Goal: Task Accomplishment & Management: Manage account settings

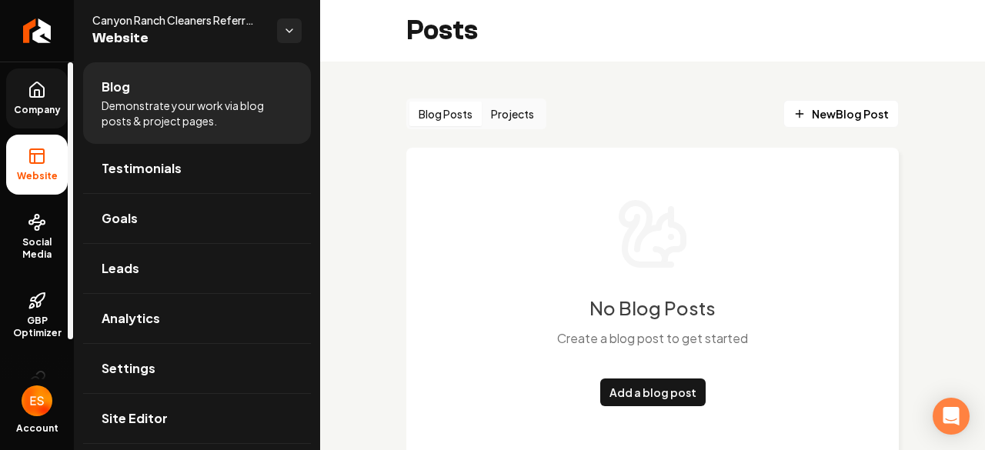
click at [25, 90] on link "Company" at bounding box center [37, 98] width 62 height 60
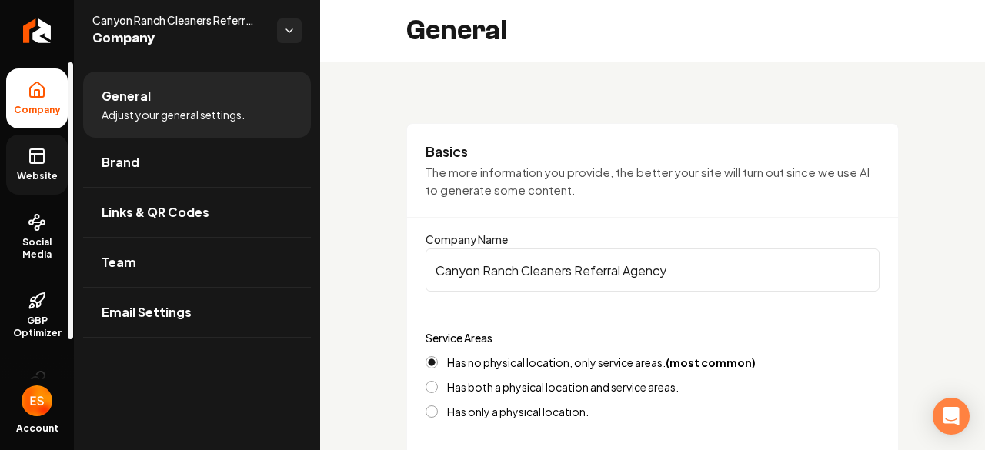
click at [31, 158] on rect at bounding box center [37, 156] width 14 height 14
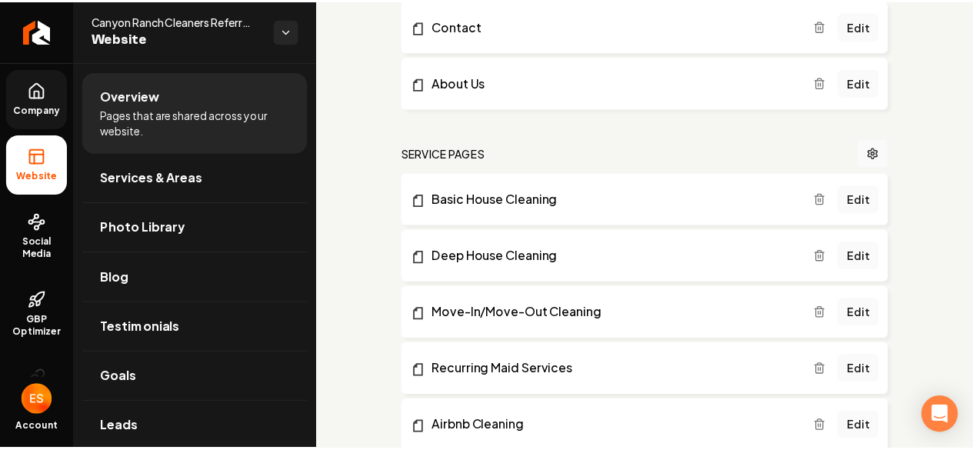
scroll to position [612, 0]
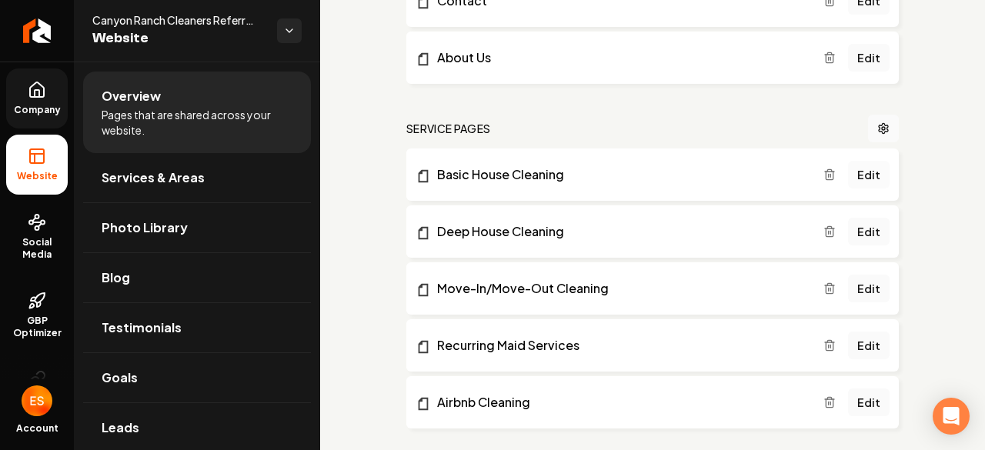
click at [860, 175] on link "Edit" at bounding box center [869, 175] width 42 height 28
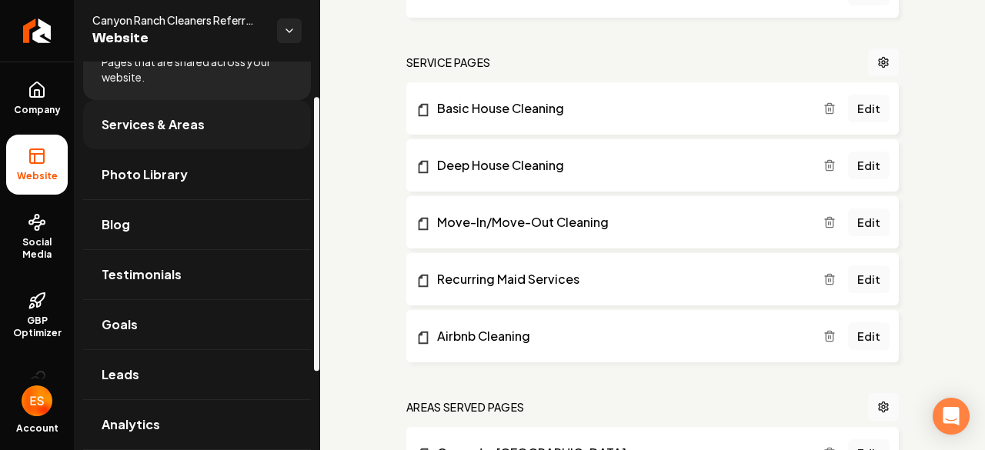
scroll to position [67, 0]
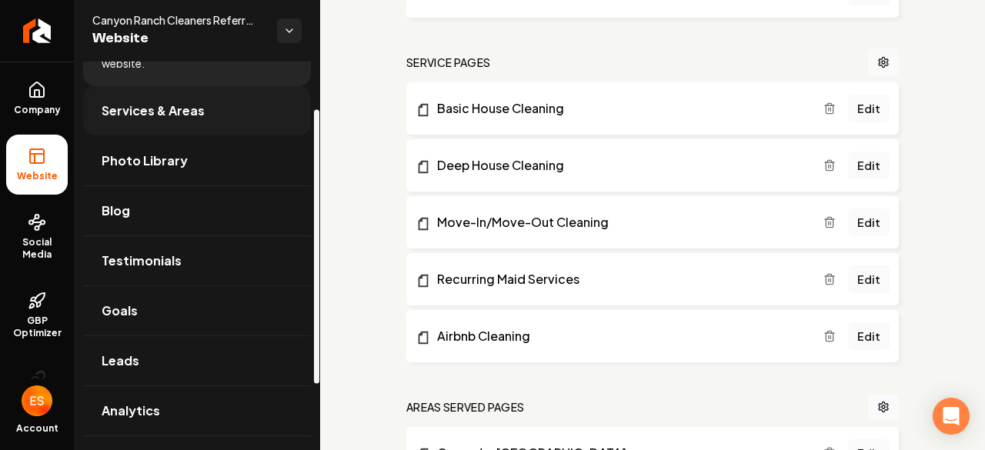
click at [179, 115] on span "Services & Areas" at bounding box center [153, 111] width 103 height 18
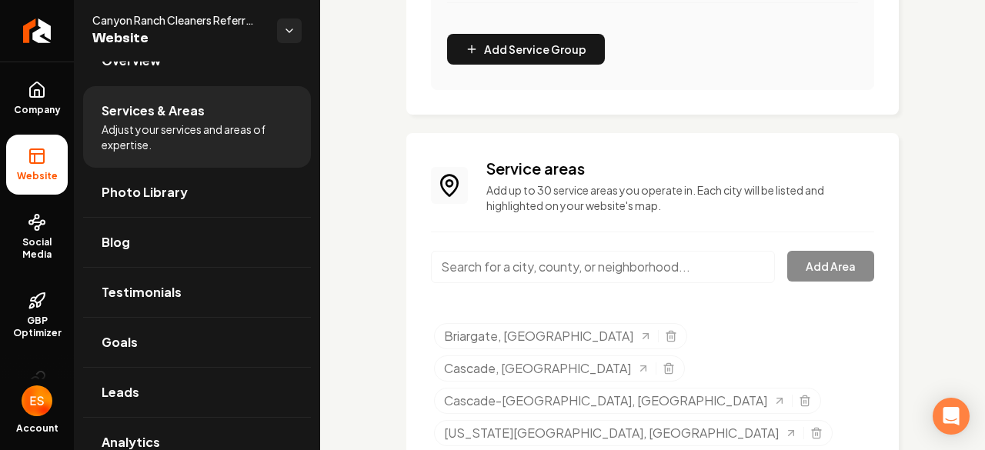
scroll to position [739, 0]
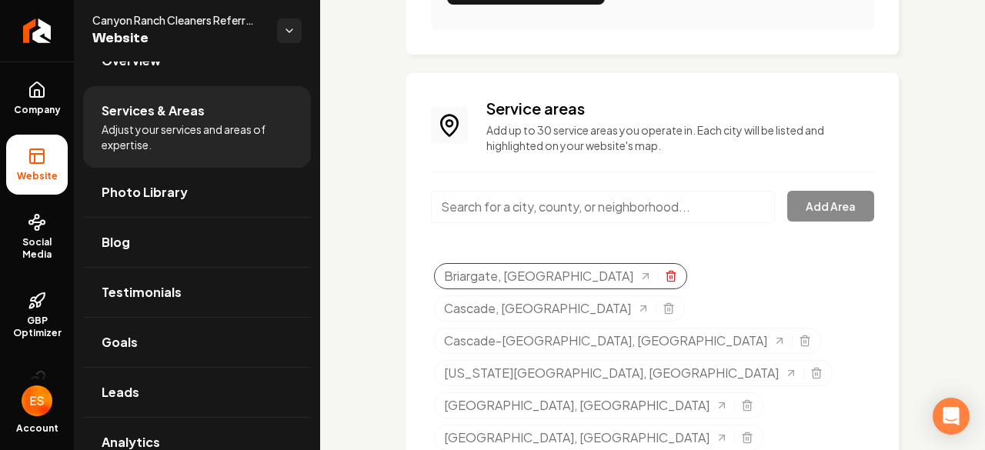
click at [667, 273] on icon "Selected tags" at bounding box center [670, 277] width 7 height 8
click at [503, 273] on span "Briargate, [GEOGRAPHIC_DATA]" at bounding box center [538, 276] width 189 height 18
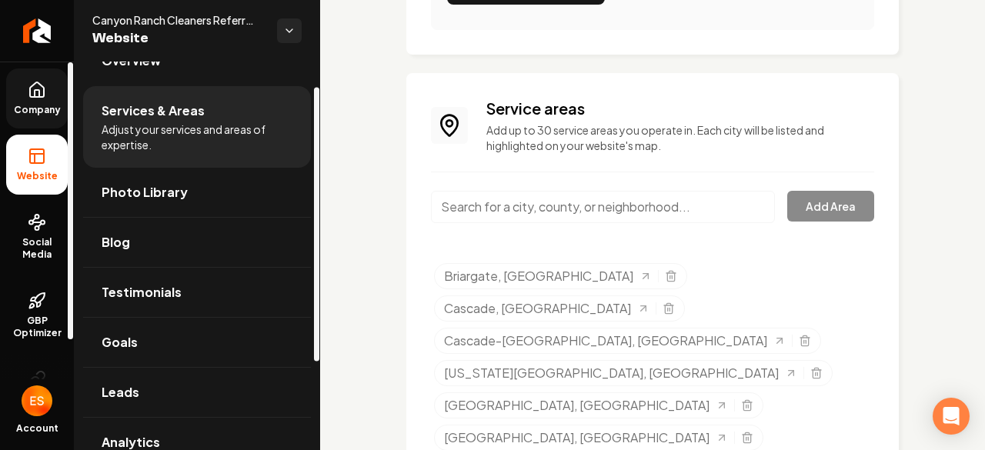
click at [35, 93] on icon at bounding box center [37, 93] width 5 height 7
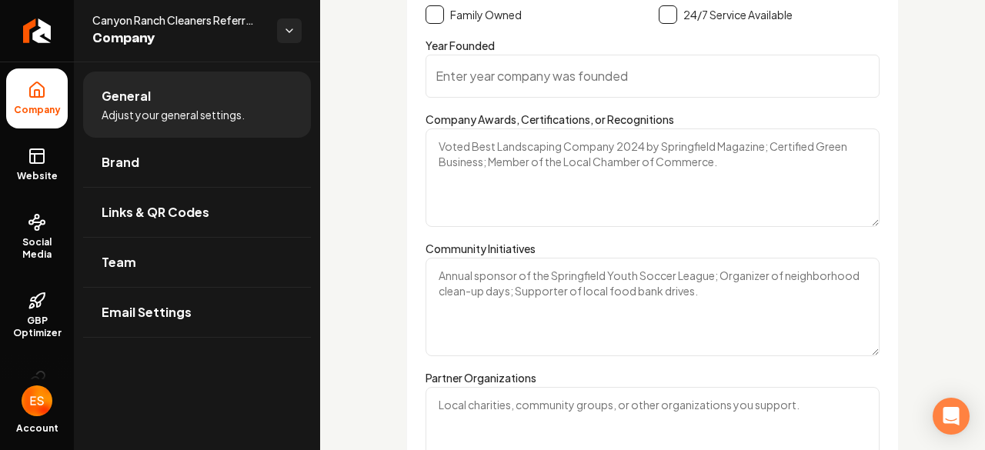
scroll to position [2362, 0]
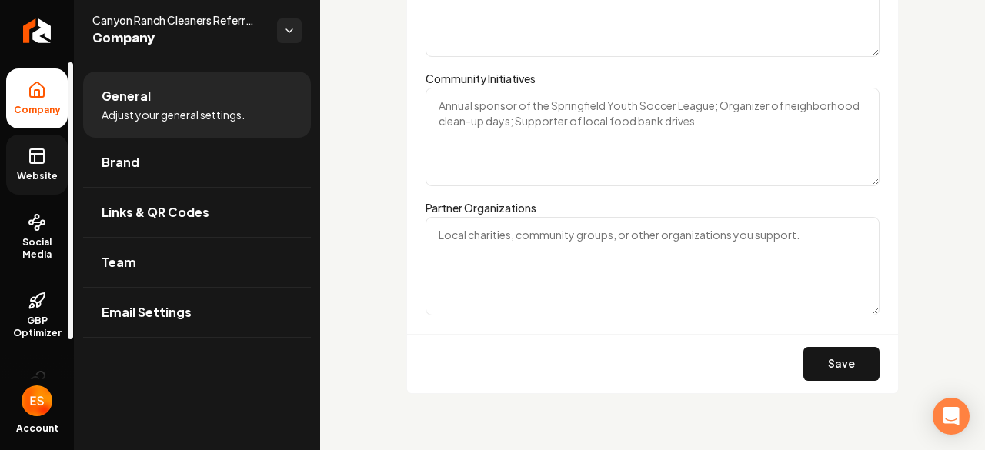
click at [41, 165] on link "Website" at bounding box center [37, 165] width 62 height 60
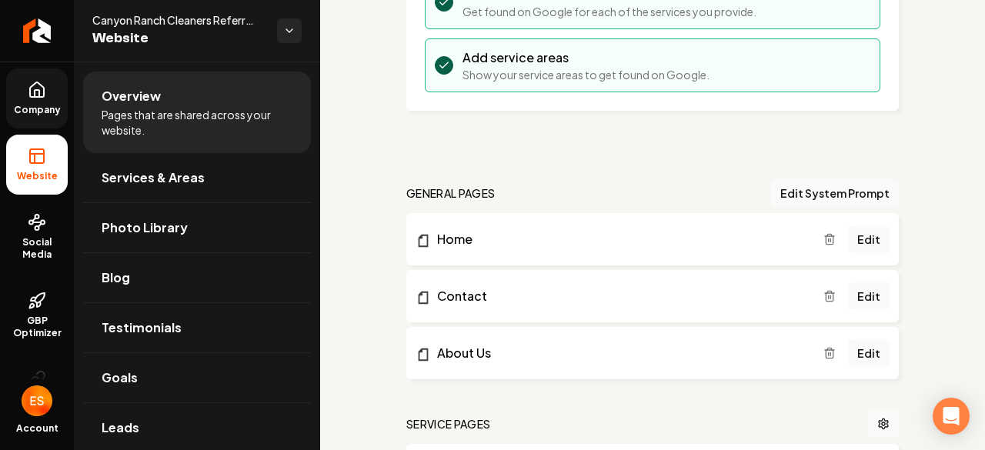
scroll to position [319, 0]
click at [857, 289] on link "Edit" at bounding box center [869, 295] width 42 height 28
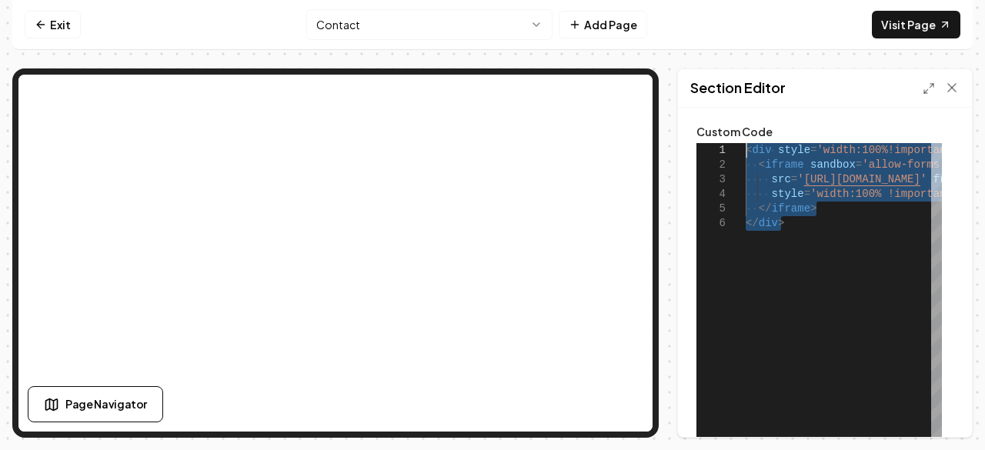
drag, startPoint x: 808, startPoint y: 224, endPoint x: 726, endPoint y: 133, distance: 122.0
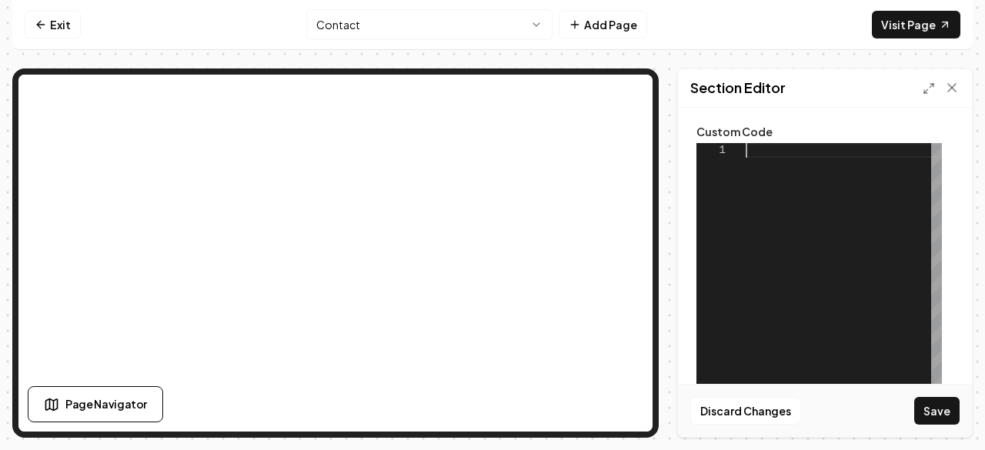
scroll to position [0, 0]
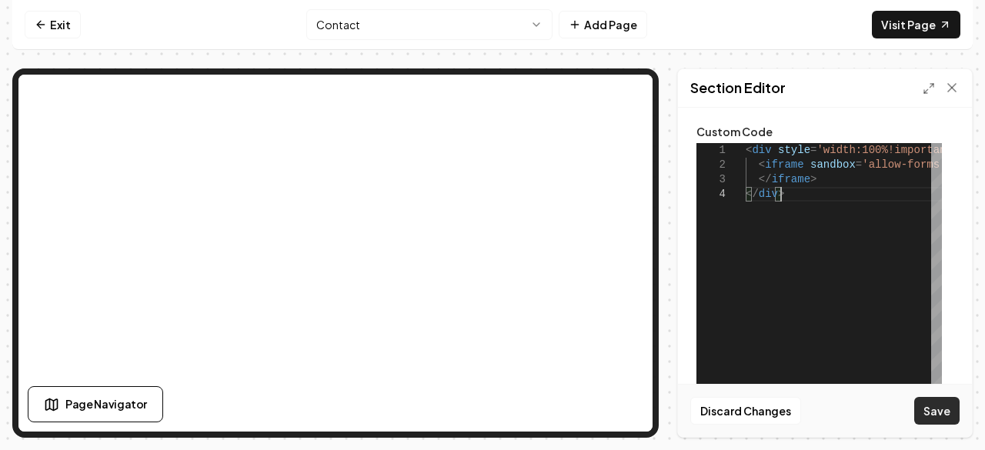
click at [949, 413] on button "Save" at bounding box center [936, 411] width 45 height 28
type textarea "**********"
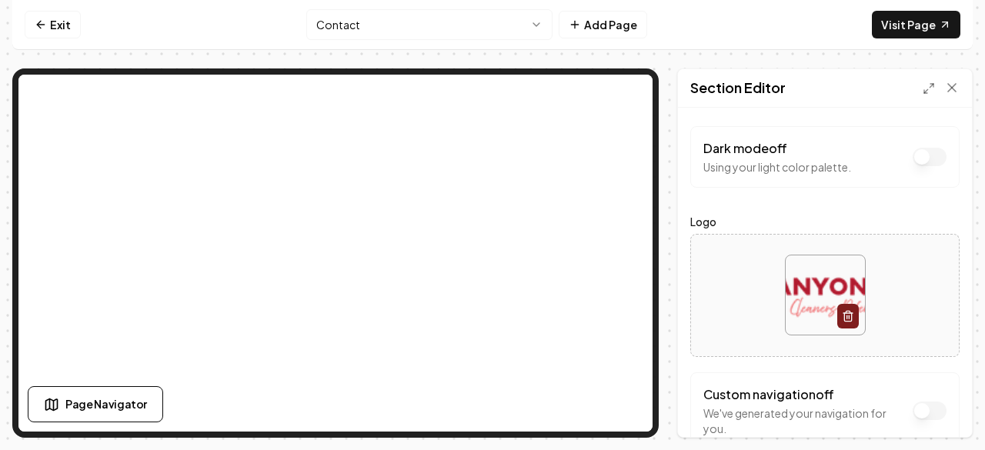
scroll to position [52, 0]
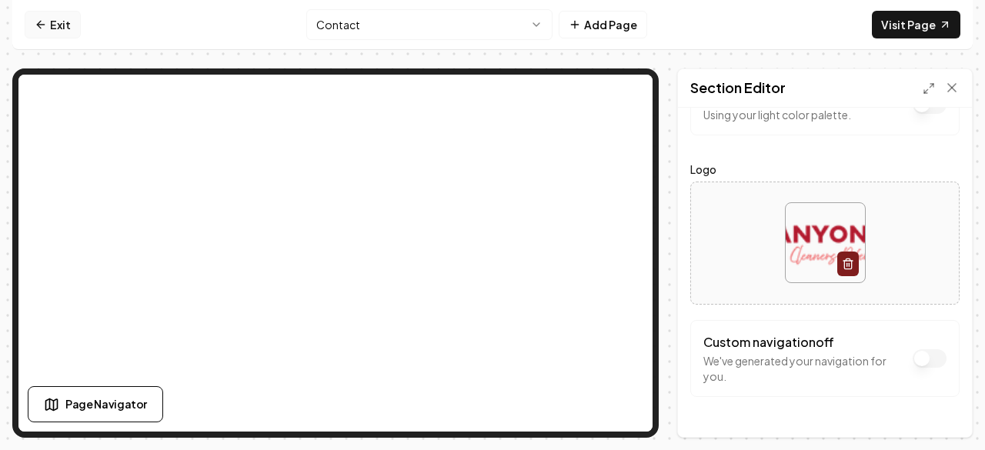
click at [46, 27] on icon at bounding box center [41, 24] width 12 height 12
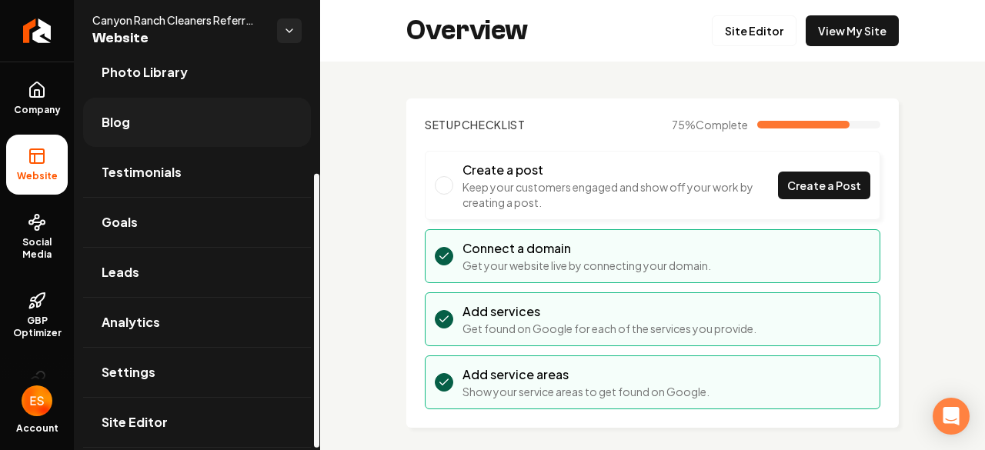
scroll to position [159, 0]
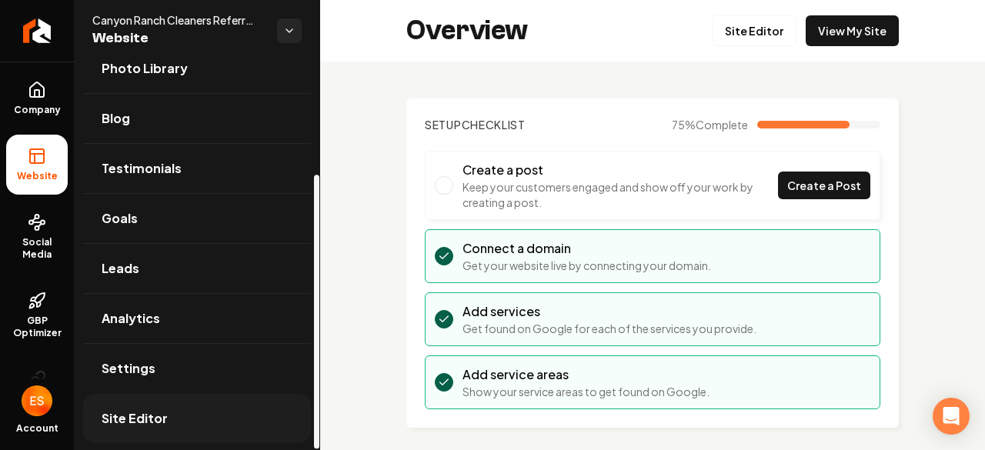
click at [171, 413] on link "Site Editor" at bounding box center [197, 418] width 228 height 49
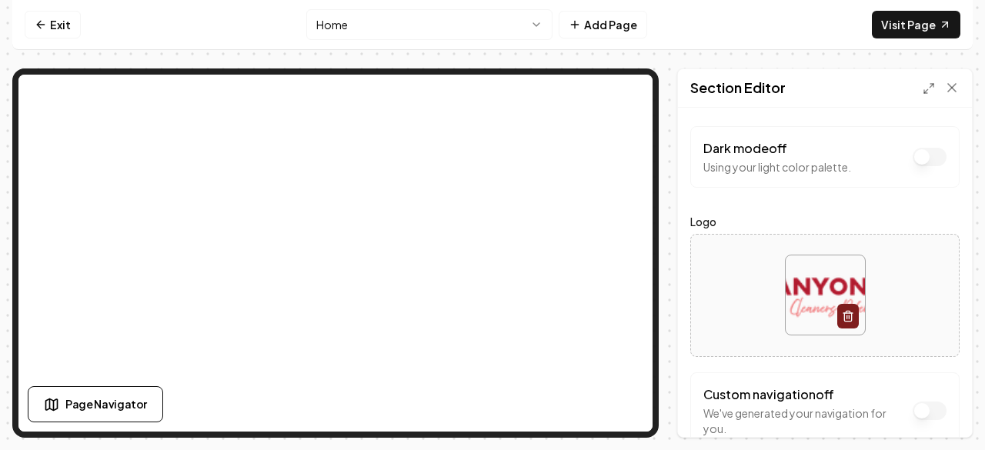
drag, startPoint x: 788, startPoint y: 85, endPoint x: 810, endPoint y: 88, distance: 22.6
click at [810, 88] on div "Section Editor" at bounding box center [825, 88] width 294 height 38
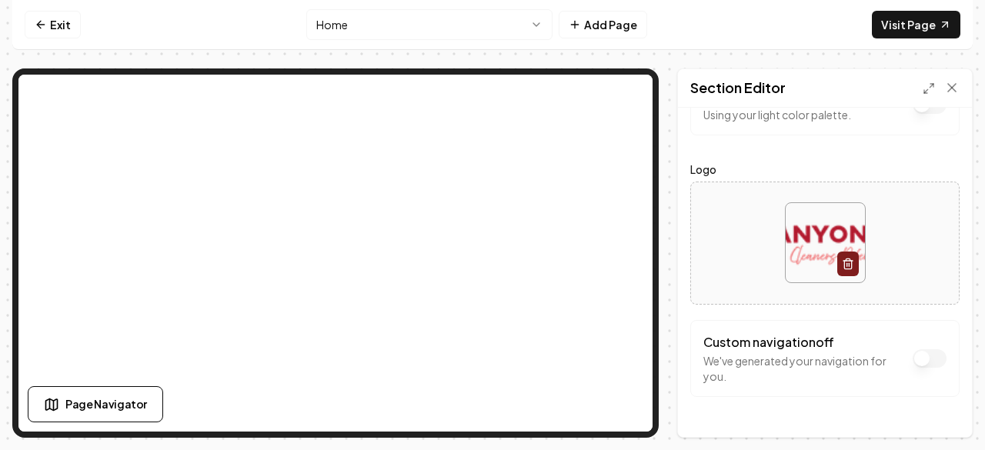
click at [729, 143] on form "Dark mode off Using your light color palette. Logo Custom navigation off We've …" at bounding box center [824, 235] width 269 height 323
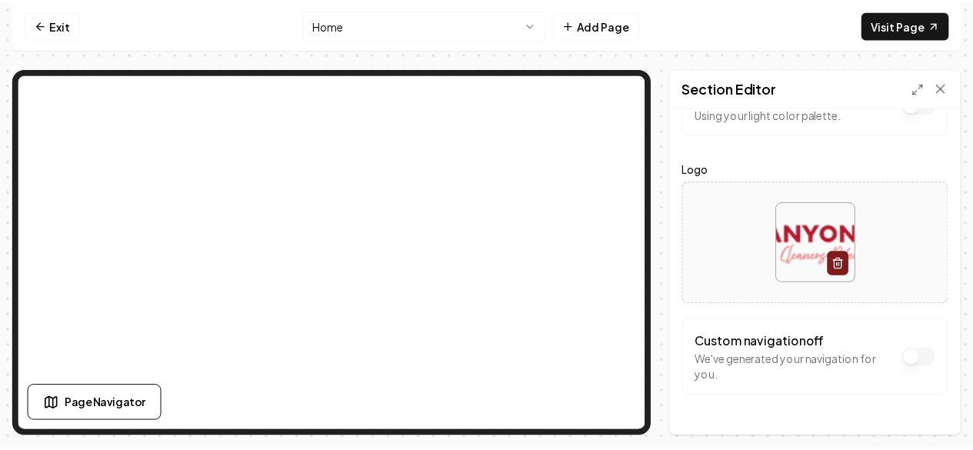
scroll to position [0, 0]
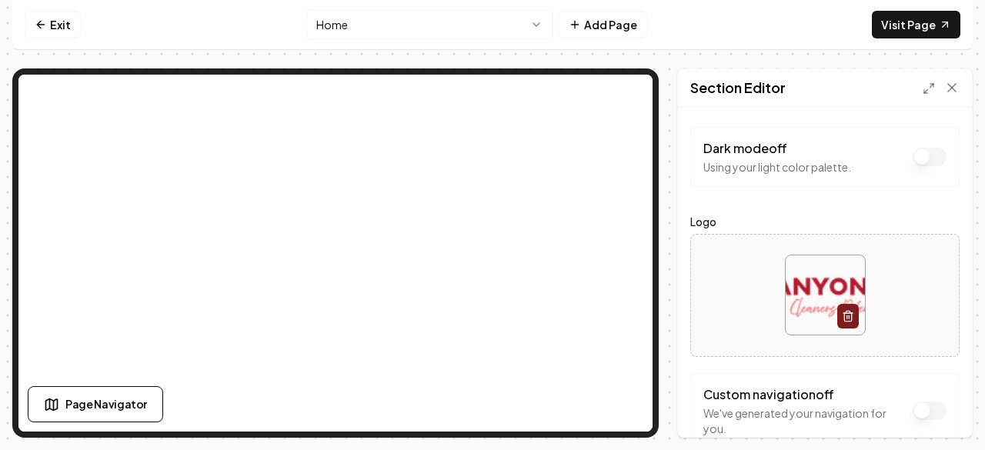
click at [832, 87] on div "Section Editor" at bounding box center [825, 88] width 294 height 38
click at [951, 88] on icon at bounding box center [951, 87] width 15 height 15
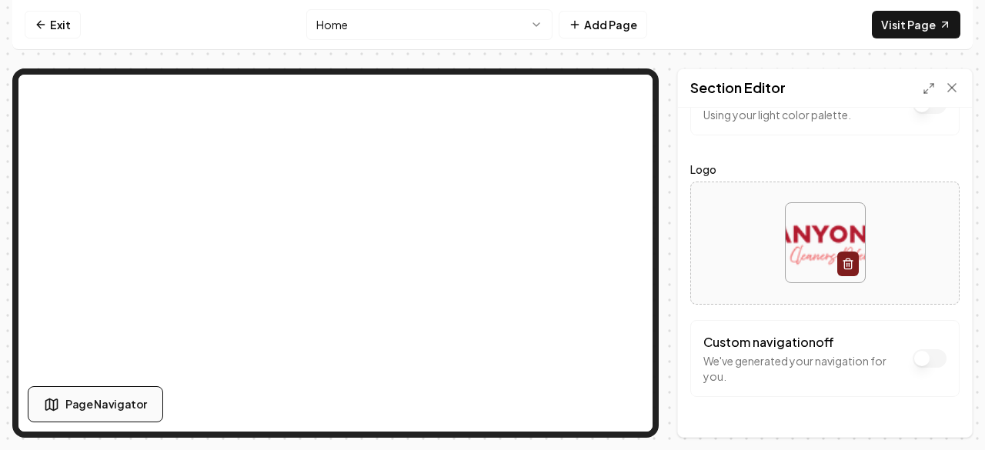
click at [102, 404] on span "Page Navigator" at bounding box center [106, 404] width 82 height 16
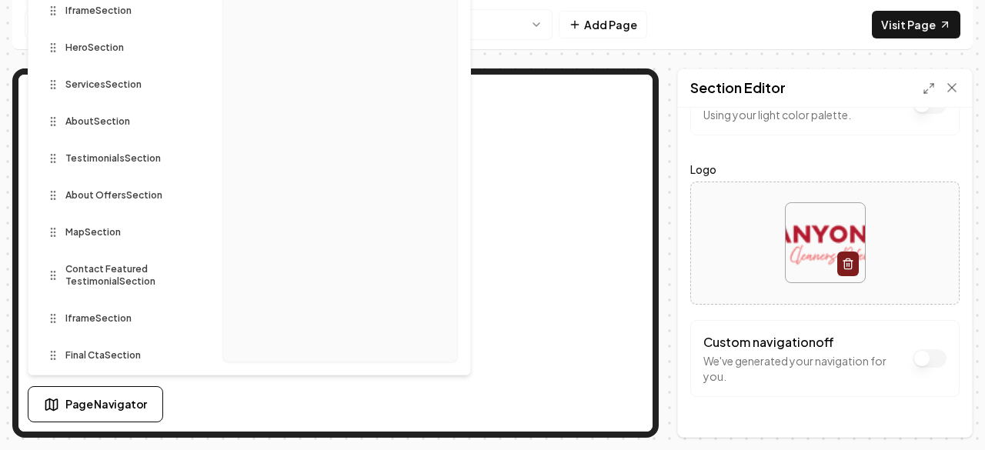
click at [92, 25] on div "Iframe Section" at bounding box center [119, 10] width 157 height 43
click at [93, 13] on span "Iframe Section" at bounding box center [98, 11] width 66 height 12
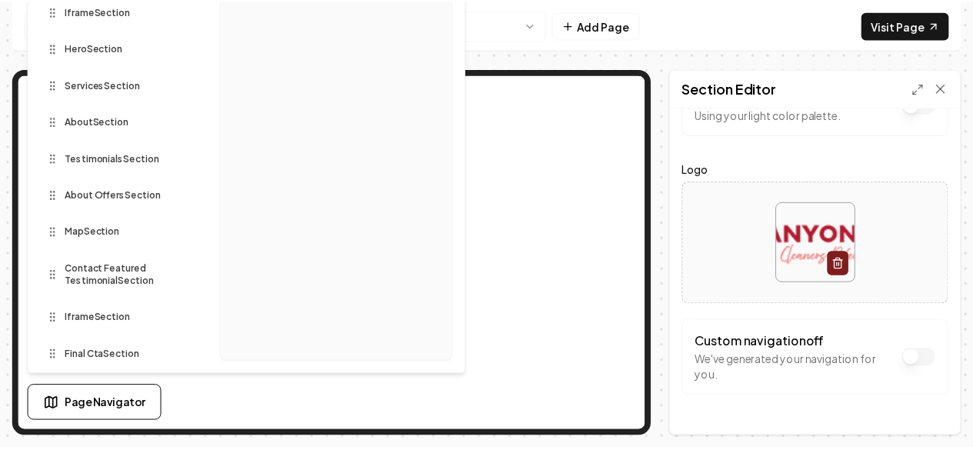
scroll to position [94, 0]
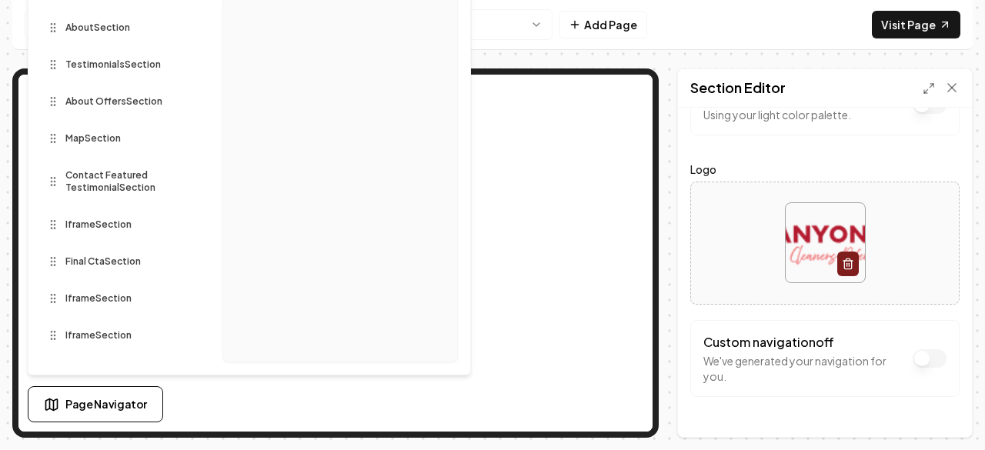
click at [488, 25] on html "Computer Required This feature is only available on a computer. Please switch t…" at bounding box center [492, 225] width 985 height 450
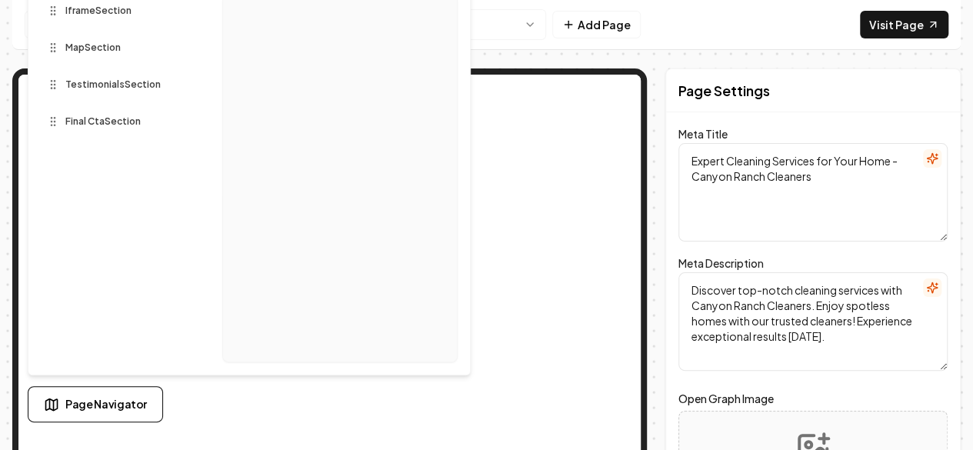
click at [681, 18] on nav "Exit Contact Add Page Visit Page" at bounding box center [486, 25] width 949 height 50
click at [499, 15] on html "Computer Required This feature is only available on a computer. Please switch t…" at bounding box center [486, 225] width 973 height 450
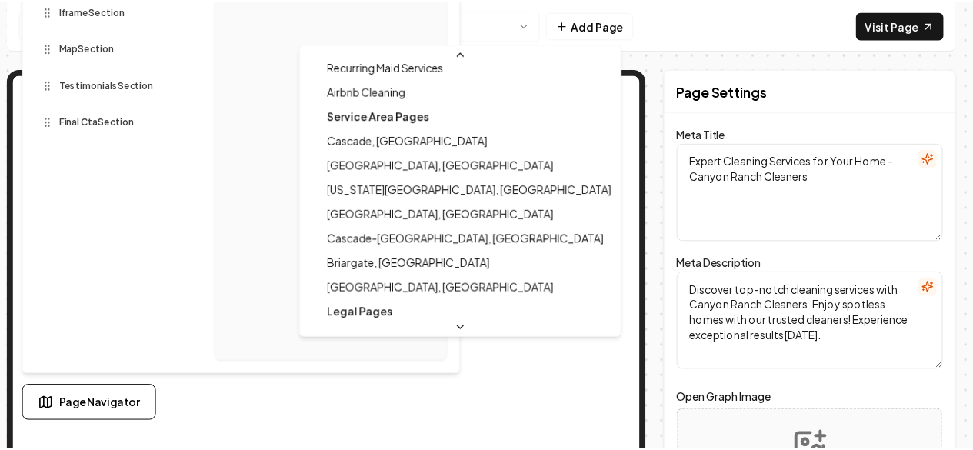
scroll to position [212, 0]
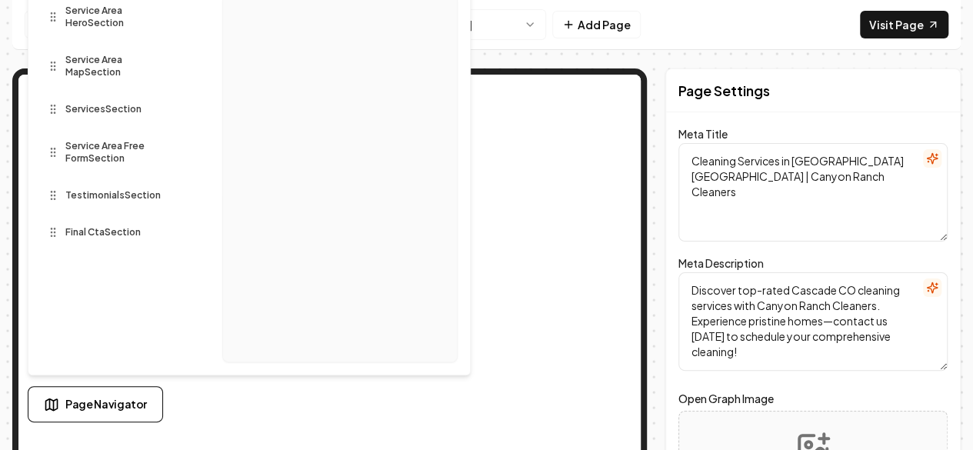
type textarea "Expert Cleaning Services for Your Home - Canyon Ranch Cleaners"
type textarea "Discover top-notch cleaning services with Canyon Ranch Cleaners. Enjoy spotless…"
type input "contact-us"
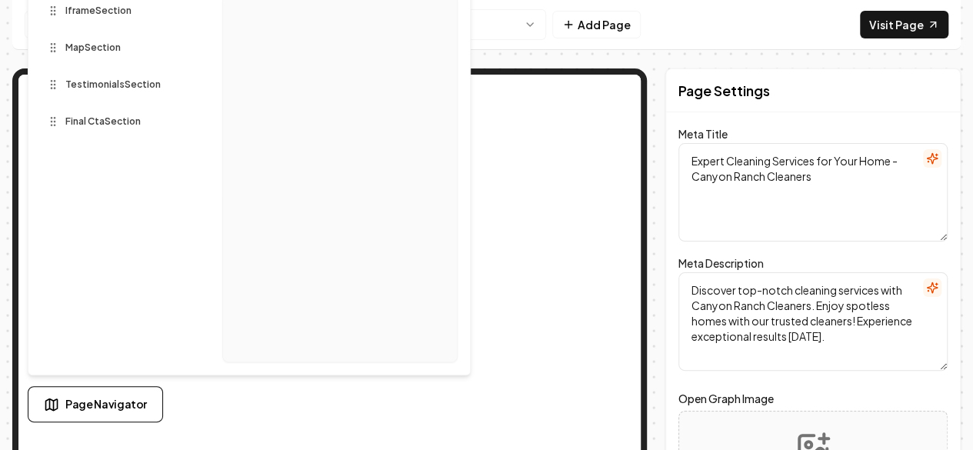
click at [15, 18] on nav "Exit Contact Add Page Visit Page" at bounding box center [486, 25] width 949 height 50
click at [489, 21] on html "Computer Required This feature is only available on a computer. Please switch t…" at bounding box center [486, 225] width 973 height 450
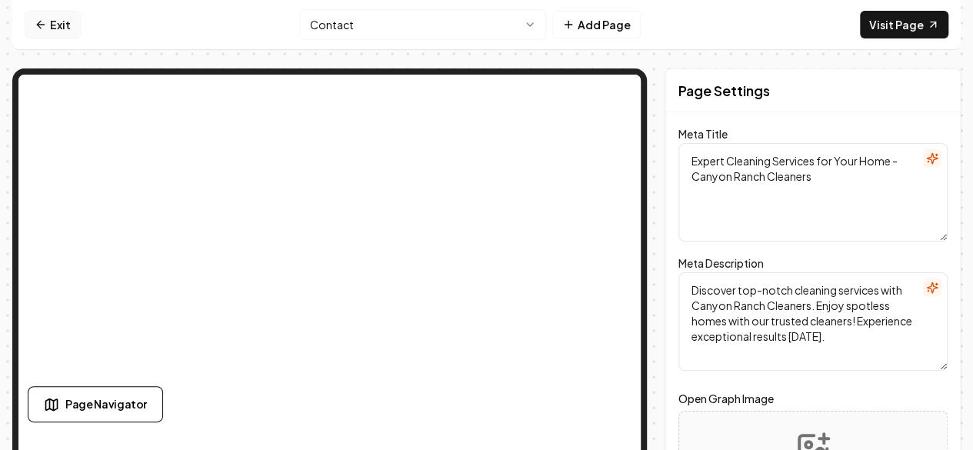
click at [52, 25] on link "Exit" at bounding box center [53, 25] width 56 height 28
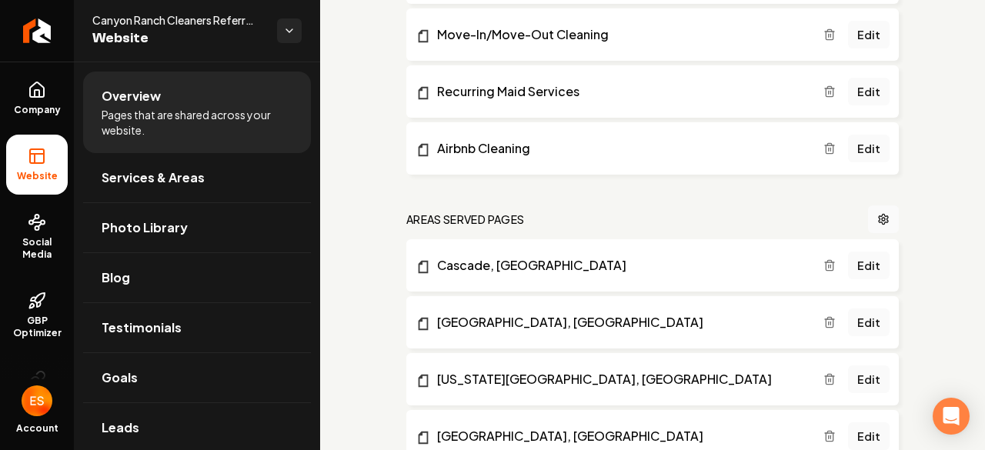
scroll to position [868, 0]
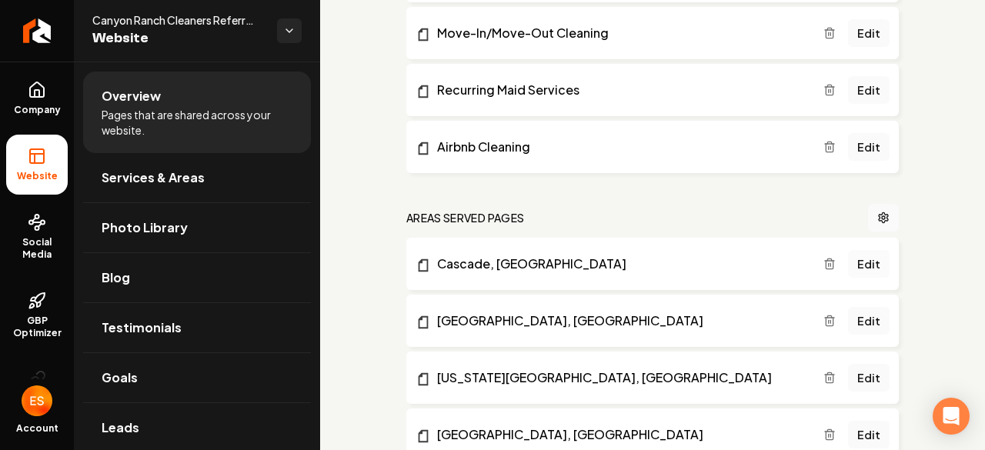
click at [862, 259] on link "Edit" at bounding box center [869, 264] width 42 height 28
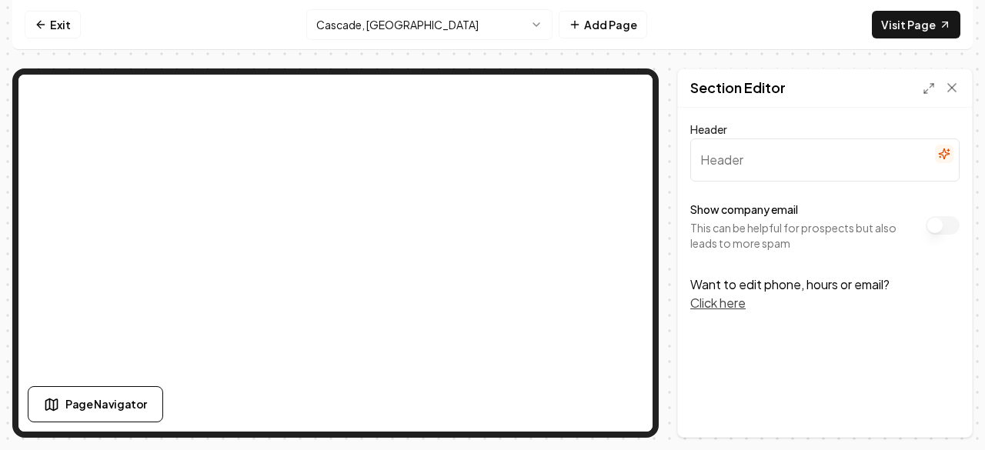
click at [801, 305] on p "Want to edit phone, hours or email? Click here" at bounding box center [824, 293] width 269 height 37
click at [763, 156] on input "Header" at bounding box center [824, 159] width 269 height 43
click at [774, 315] on div "Header Show company email This can be helpful for prospects but also leads to m…" at bounding box center [825, 272] width 294 height 329
